Goal: Transaction & Acquisition: Purchase product/service

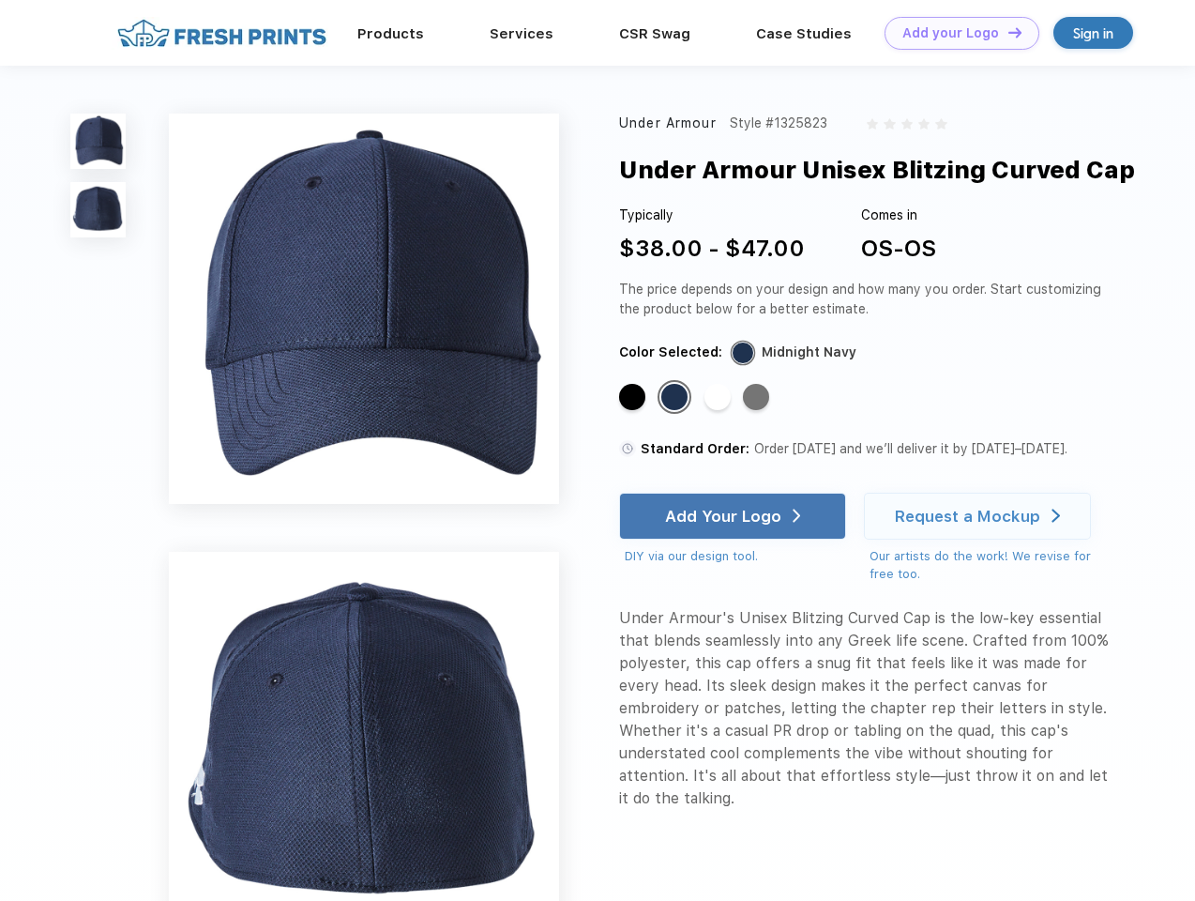
click at [955, 33] on link "Add your Logo Design Tool" at bounding box center [962, 33] width 155 height 33
click at [0, 0] on div "Design Tool" at bounding box center [0, 0] width 0 height 0
click at [1007, 32] on link "Add your Logo Design Tool" at bounding box center [962, 33] width 155 height 33
click at [99, 141] on img at bounding box center [97, 141] width 55 height 55
click at [99, 210] on img at bounding box center [97, 209] width 55 height 55
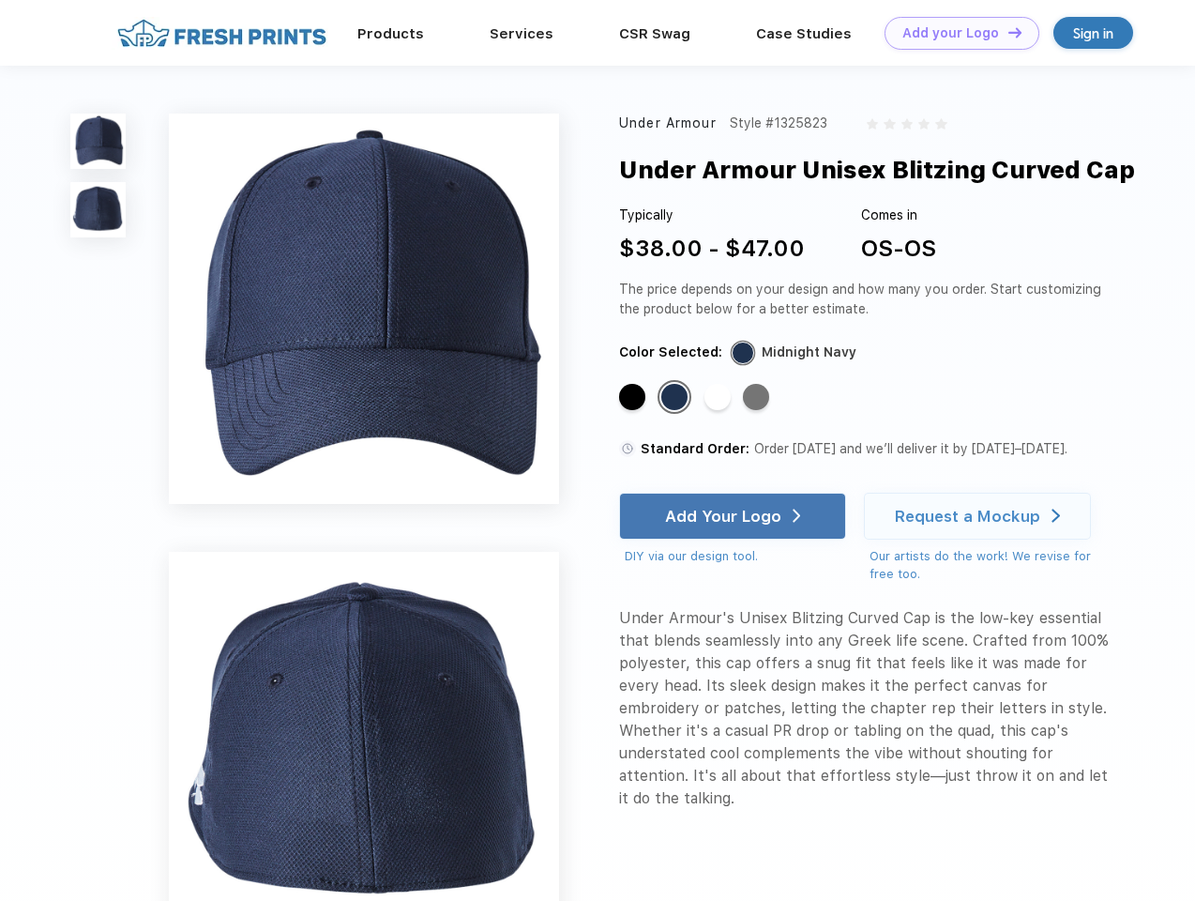
click at [634, 398] on div "Standard Color" at bounding box center [632, 397] width 26 height 26
click at [677, 398] on div "Standard Color" at bounding box center [675, 397] width 26 height 26
click at [720, 398] on div "Standard Color" at bounding box center [718, 397] width 26 height 26
click at [758, 398] on div "Standard Color" at bounding box center [756, 397] width 26 height 26
click at [735, 516] on div "Add Your Logo" at bounding box center [723, 516] width 116 height 19
